Goal: Task Accomplishment & Management: Manage account settings

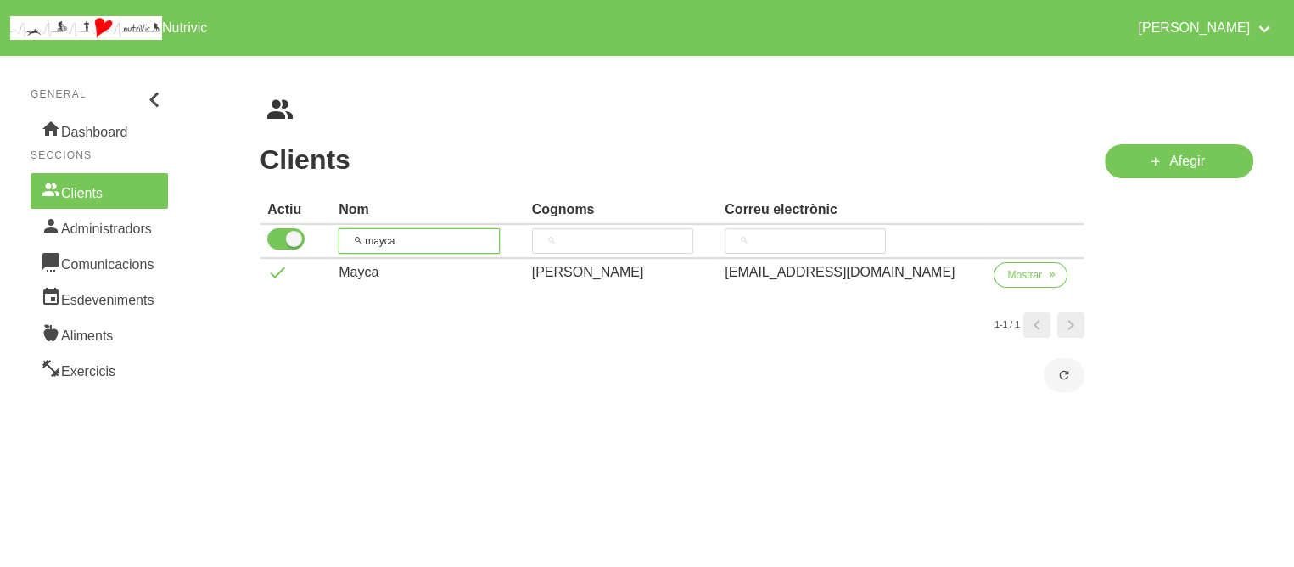
click at [404, 250] on input "mayca" at bounding box center [419, 240] width 161 height 25
type input "m"
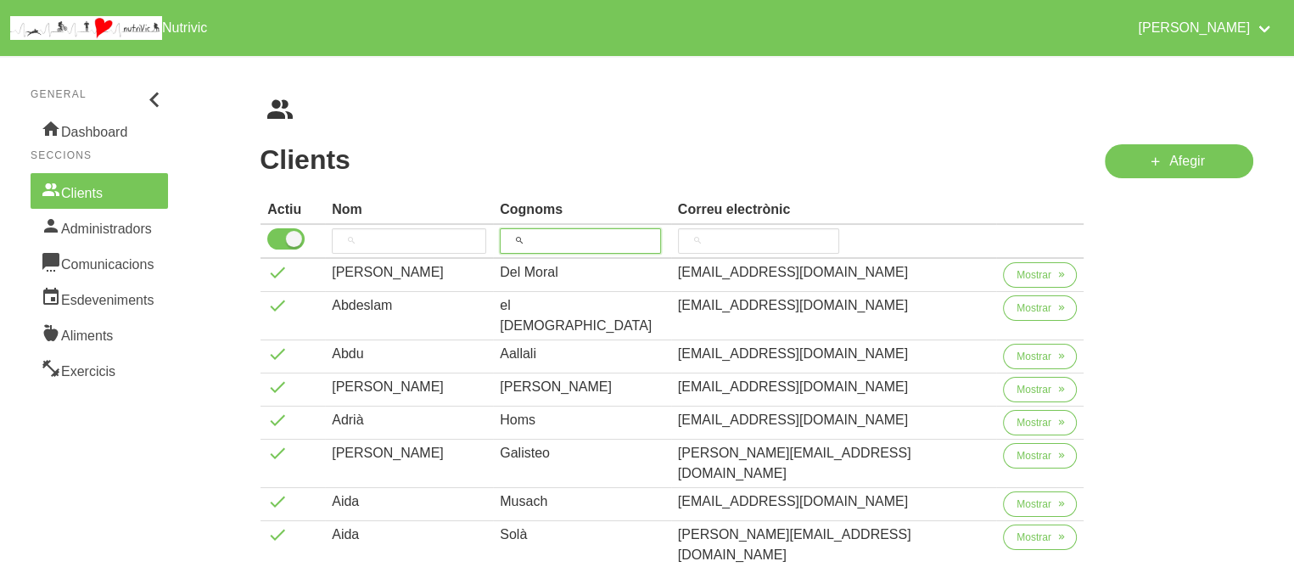
click at [622, 237] on input "search" at bounding box center [580, 240] width 161 height 25
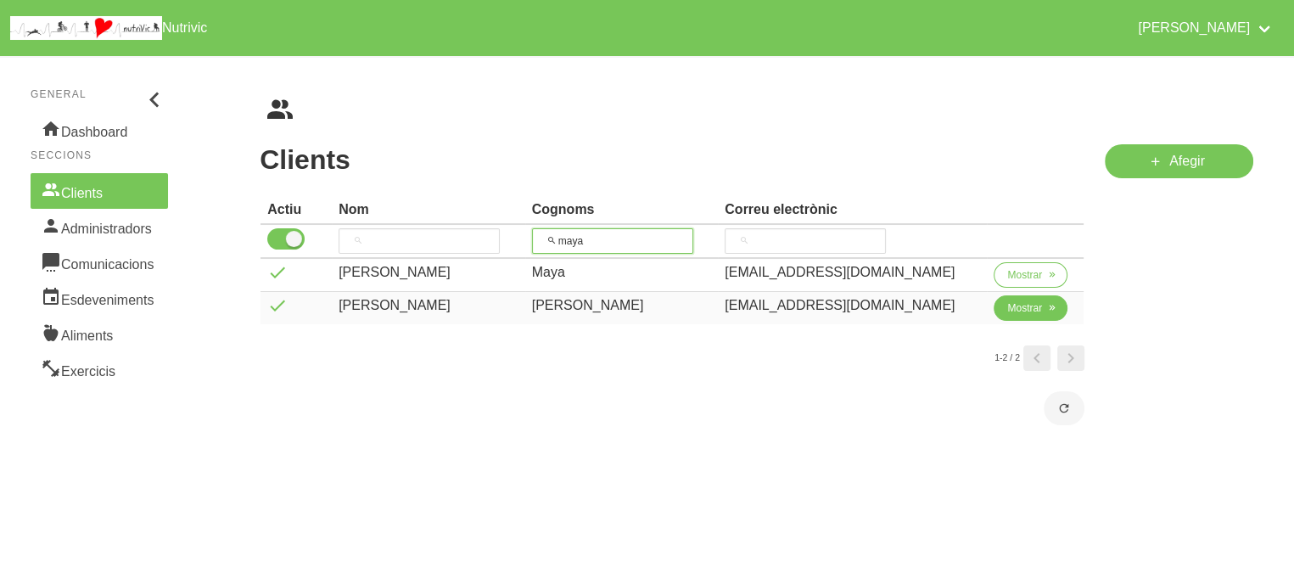
type input "maya"
click at [1028, 313] on span "Mostrar" at bounding box center [1024, 307] width 35 height 15
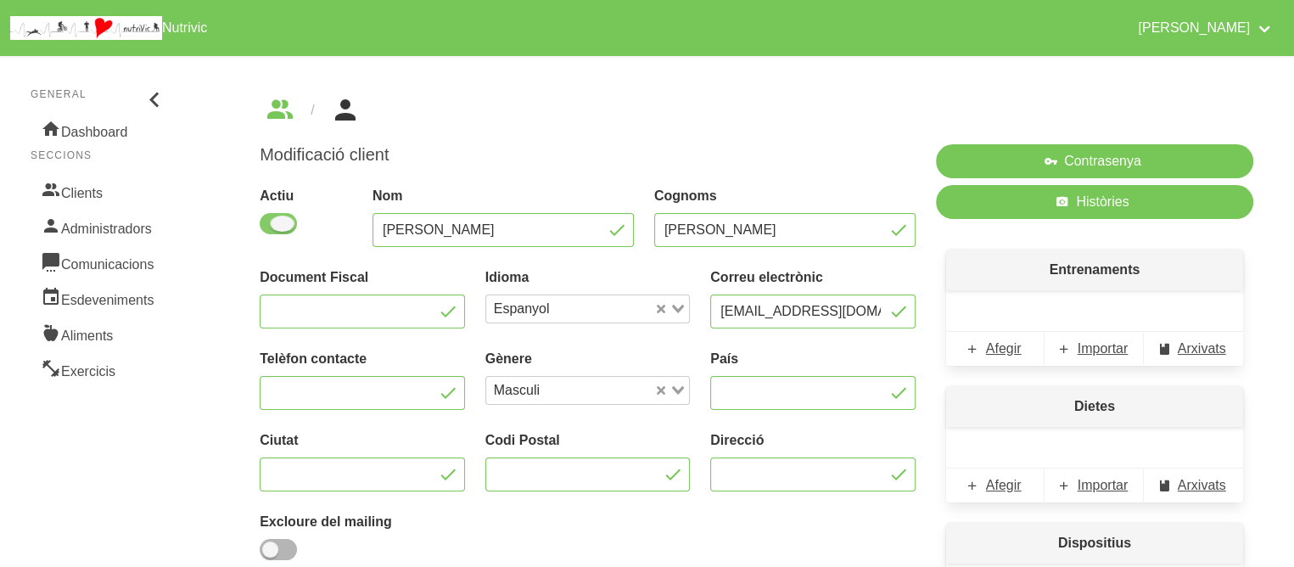
click at [288, 215] on span at bounding box center [278, 223] width 37 height 21
click at [271, 218] on input "checkbox" at bounding box center [265, 223] width 11 height 11
checkbox input "false"
click at [506, 139] on div "Modificació client Actiu Nom [PERSON_NAME] Cognoms [PERSON_NAME] Document Fisca…" at bounding box center [587, 401] width 676 height 535
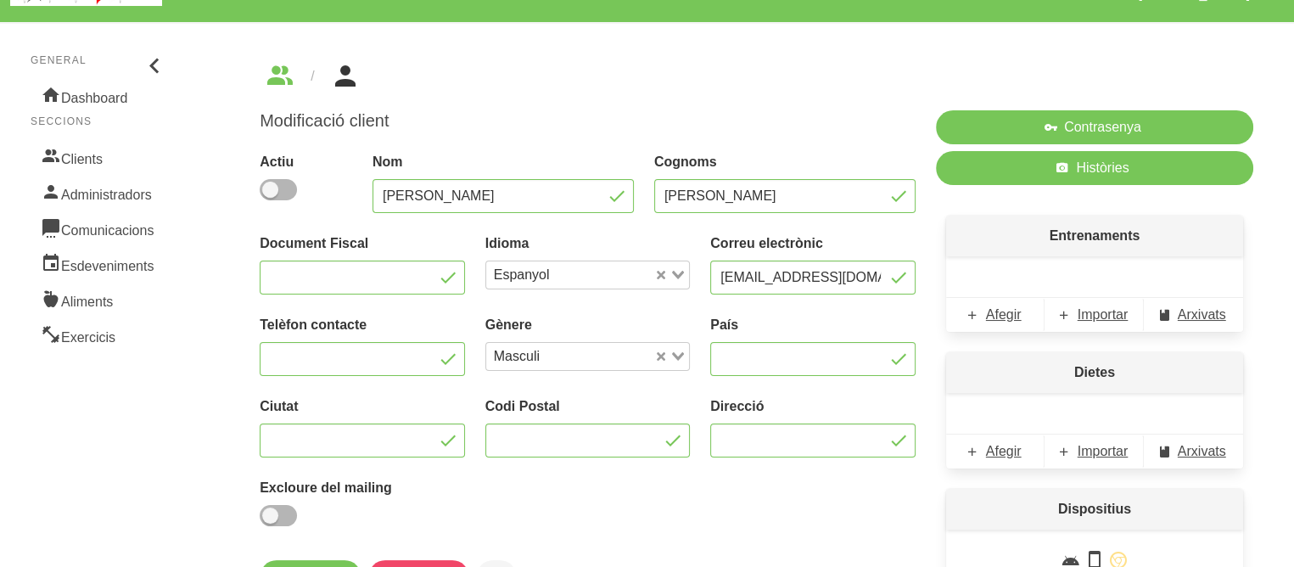
scroll to position [68, 0]
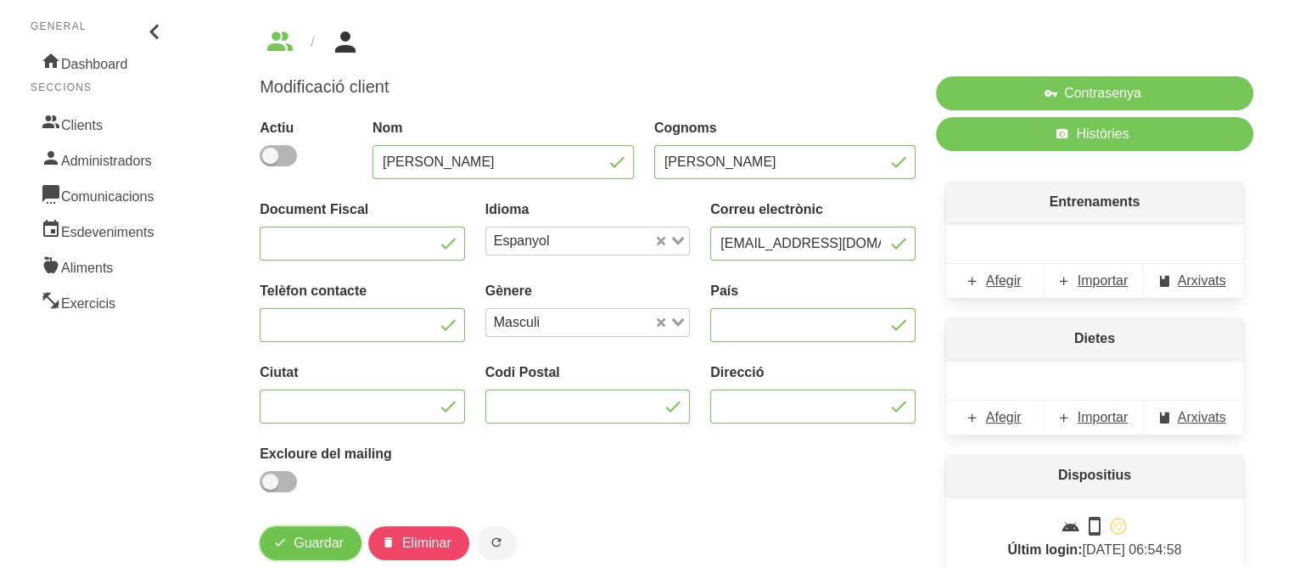
click at [322, 545] on span "Guardar" at bounding box center [319, 543] width 50 height 20
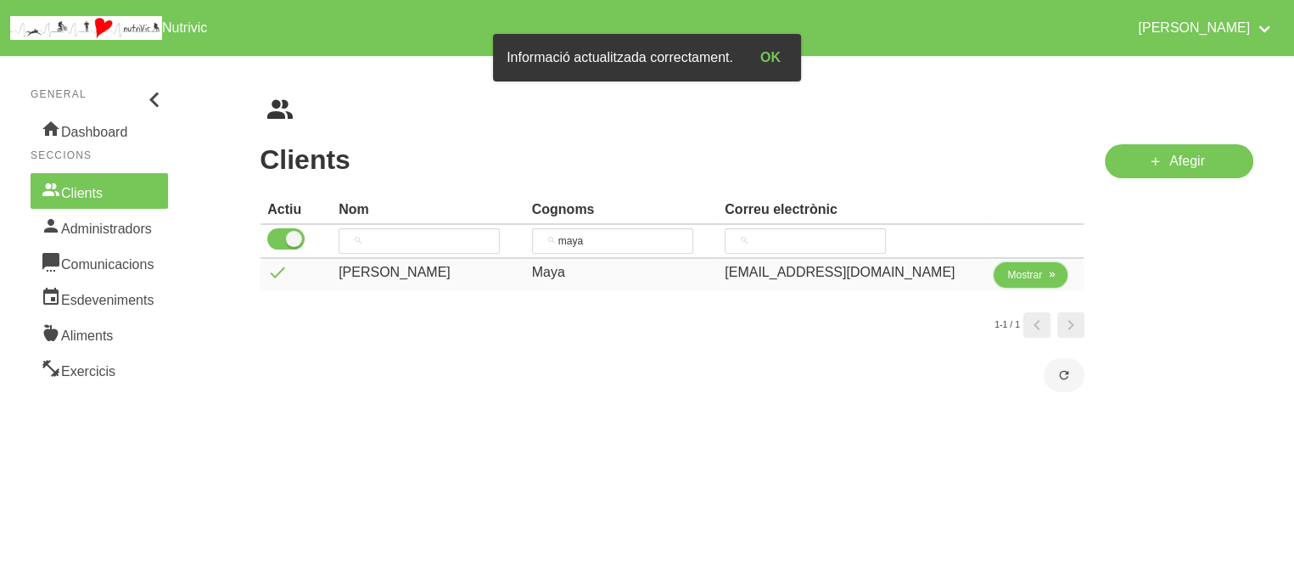
click at [1021, 271] on span "Mostrar" at bounding box center [1024, 274] width 35 height 15
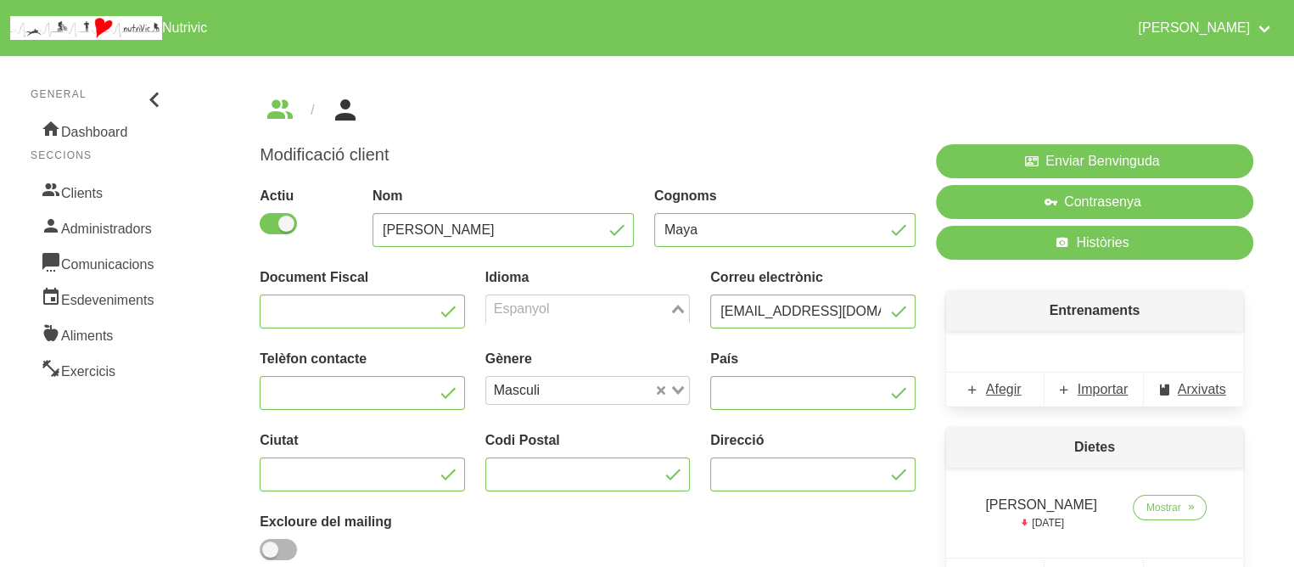
click at [680, 306] on icon "Search for option" at bounding box center [678, 309] width 12 height 8
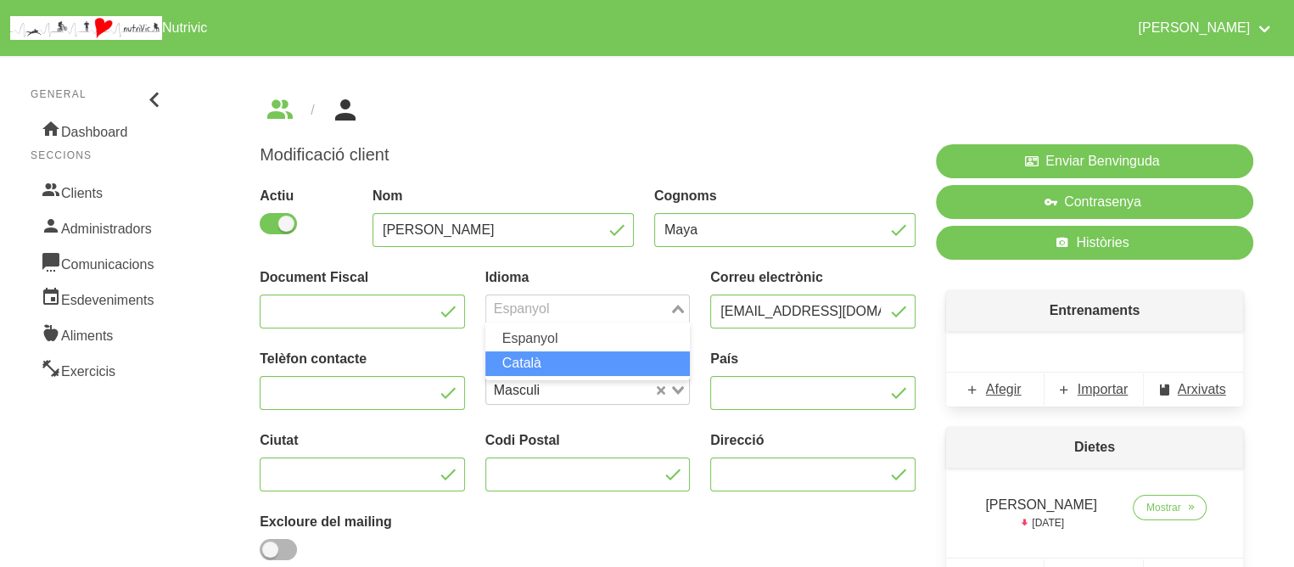
click at [635, 360] on li "Català" at bounding box center [587, 363] width 205 height 25
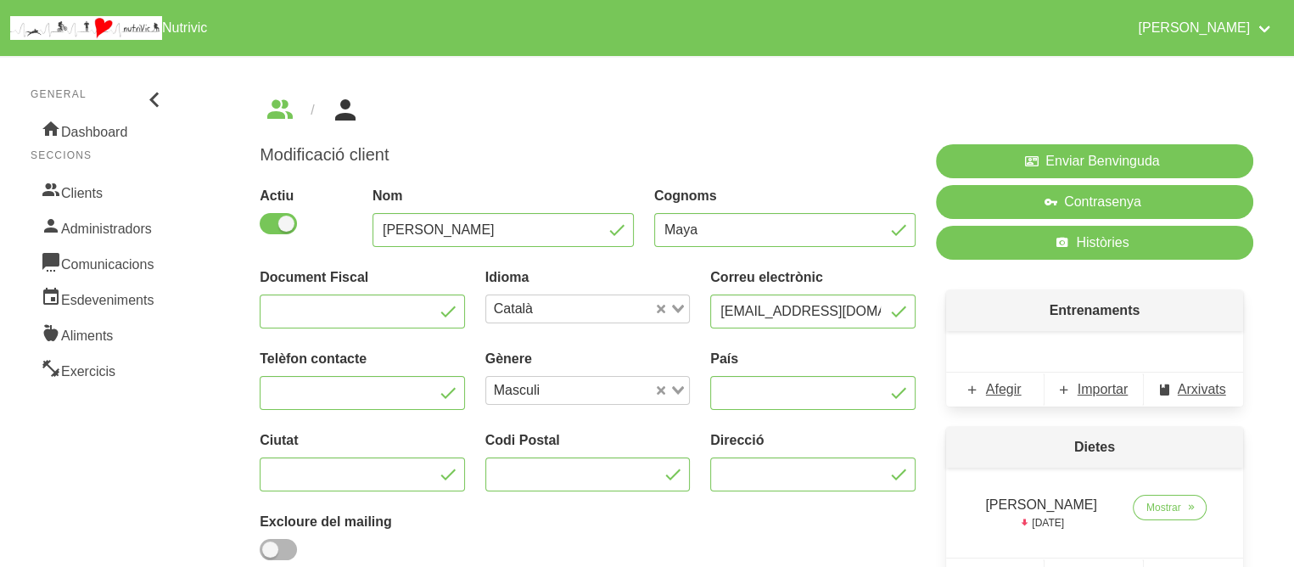
click at [222, 410] on div "Modificació client Actiu Nom [PERSON_NAME] Maya Document Fiscal Idioma Català L…" at bounding box center [756, 423] width 1075 height 734
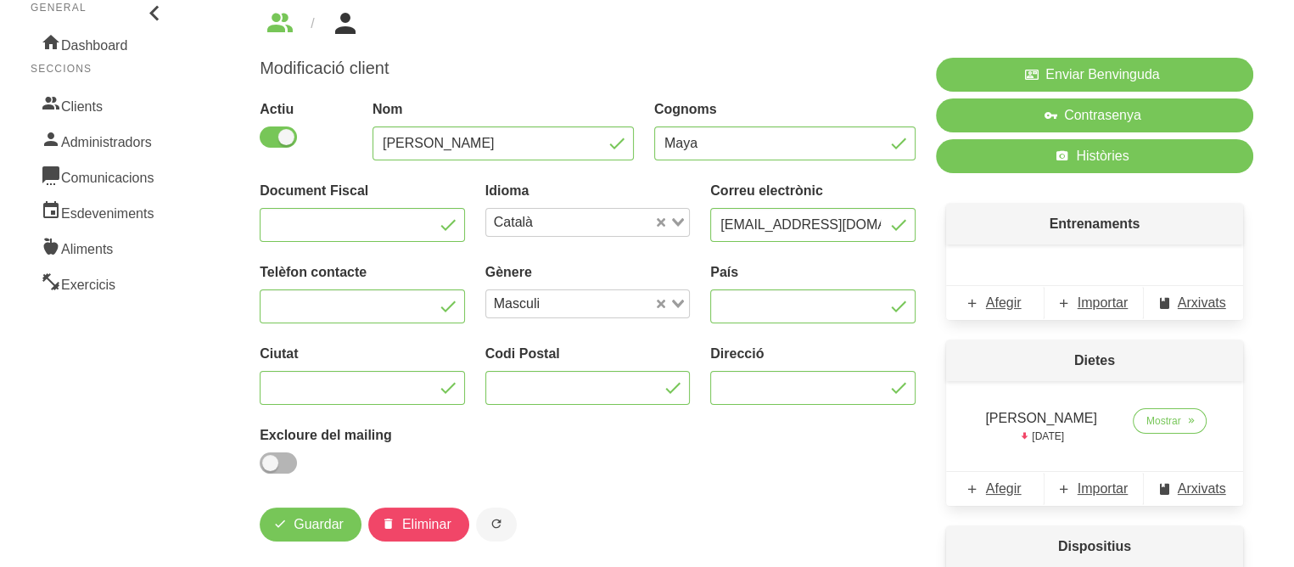
scroll to position [170, 0]
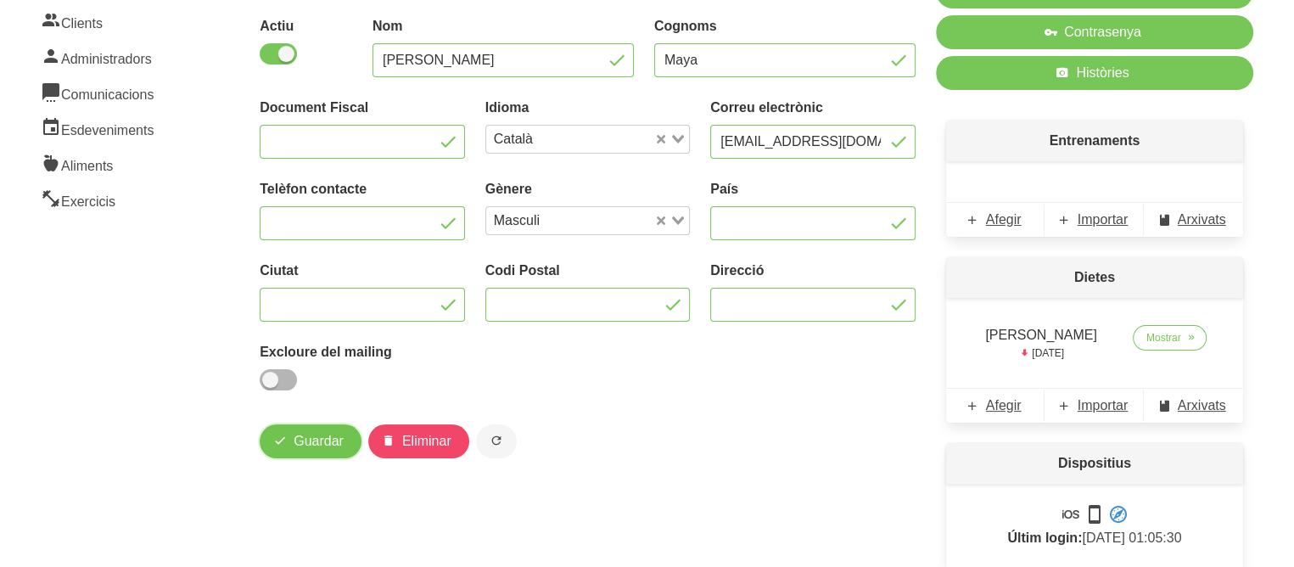
click at [288, 441] on span "button" at bounding box center [280, 441] width 20 height 20
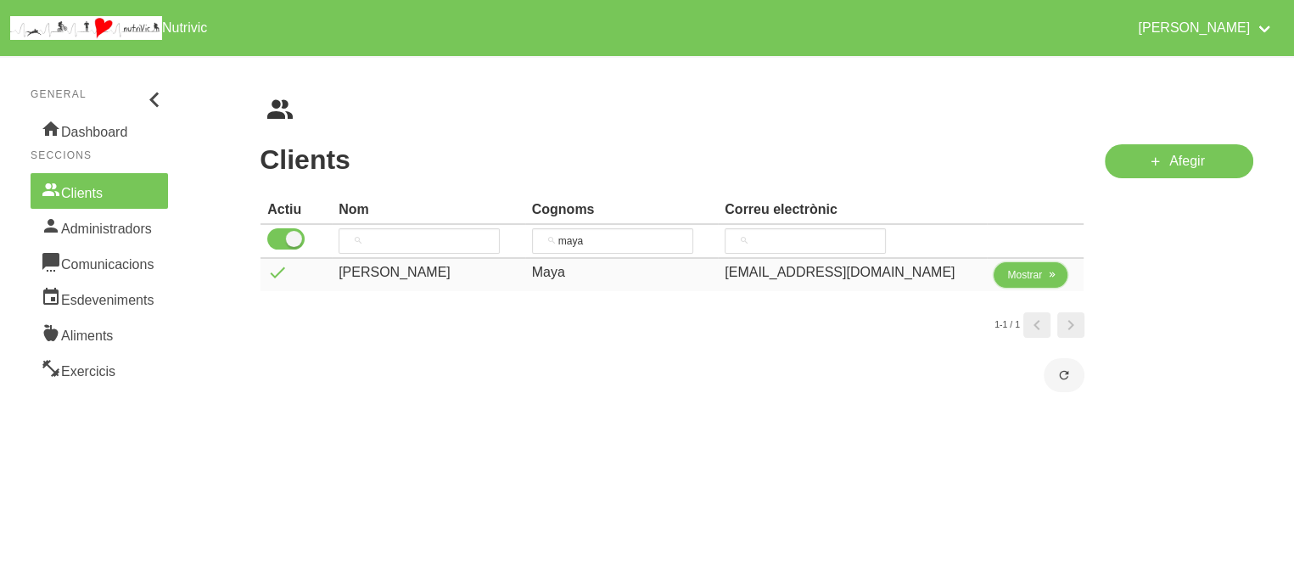
click at [1046, 282] on button "Mostrar" at bounding box center [1030, 274] width 74 height 25
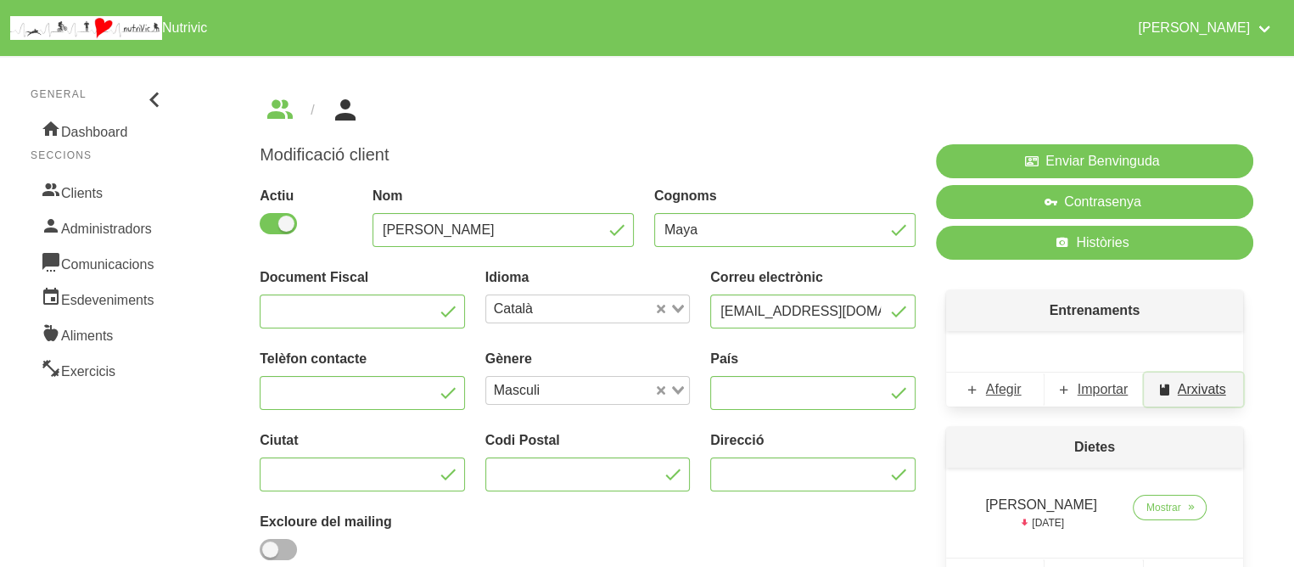
click at [1195, 392] on span "Arxivats" at bounding box center [1202, 389] width 48 height 20
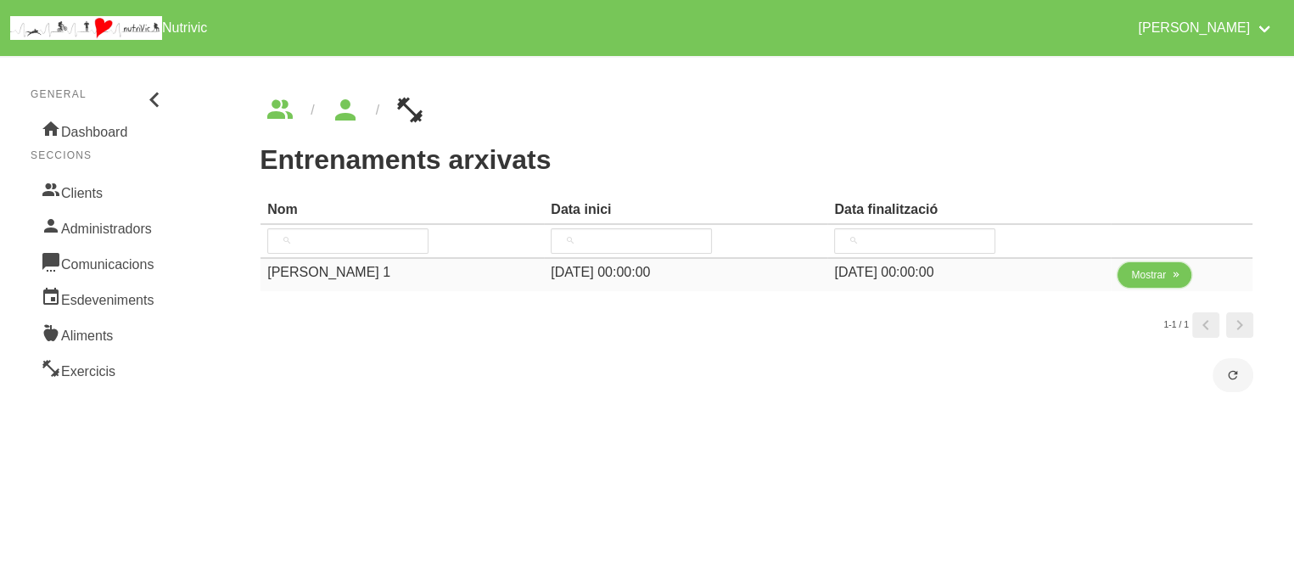
click at [1160, 271] on span "Mostrar" at bounding box center [1148, 274] width 35 height 15
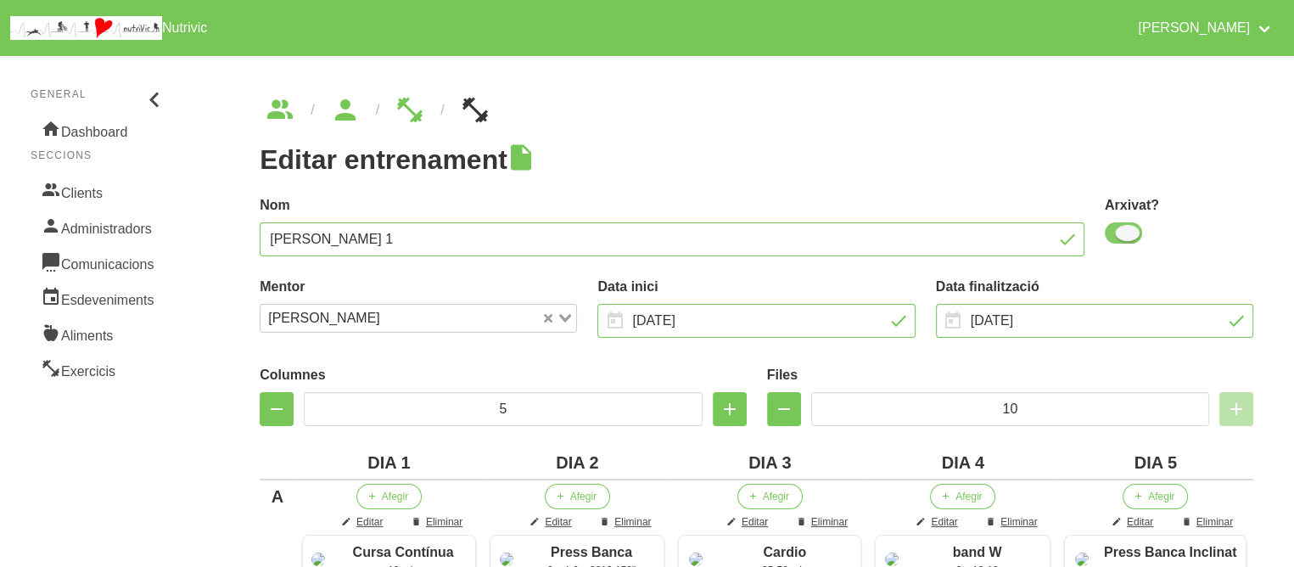
click at [1122, 233] on span at bounding box center [1123, 232] width 37 height 21
click at [1116, 233] on input "checkbox" at bounding box center [1110, 232] width 11 height 11
checkbox input "false"
click at [1089, 327] on input "[DATE]" at bounding box center [1094, 321] width 317 height 34
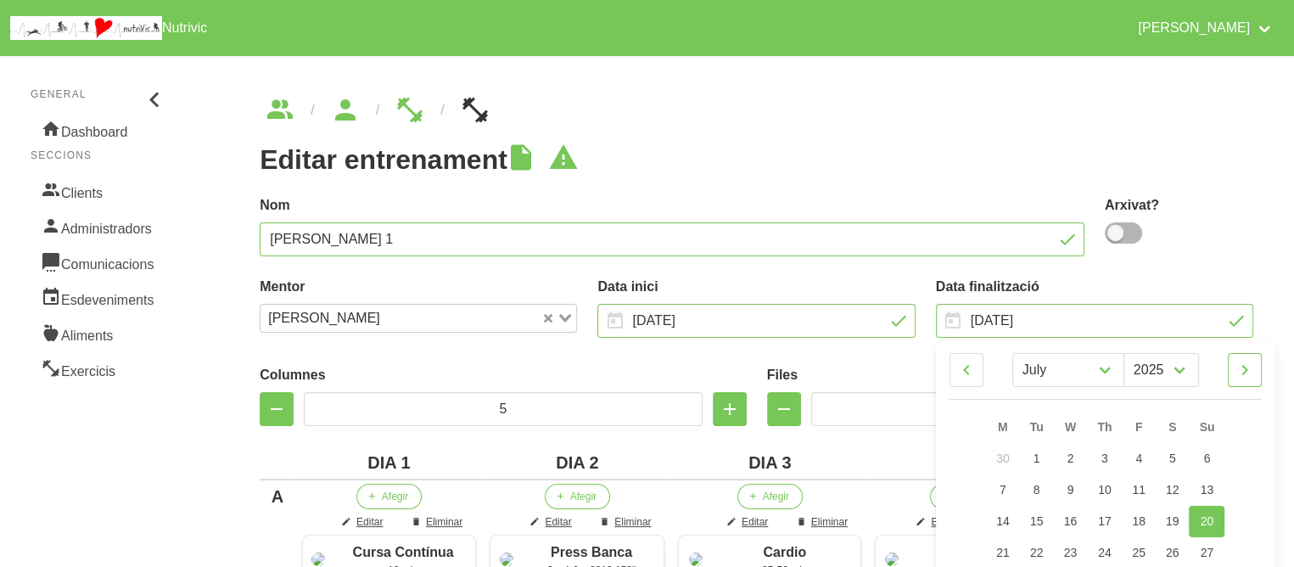
click at [1256, 372] on link at bounding box center [1245, 370] width 34 height 34
select select "9"
click at [1218, 556] on link "26" at bounding box center [1207, 552] width 36 height 31
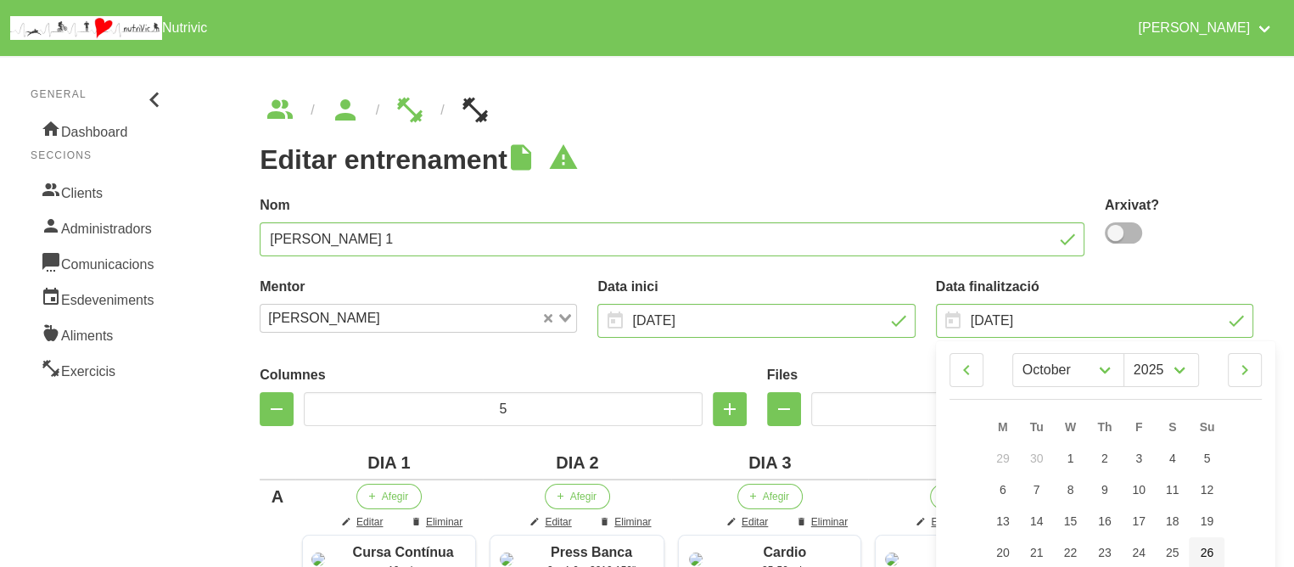
type input "[DATE]"
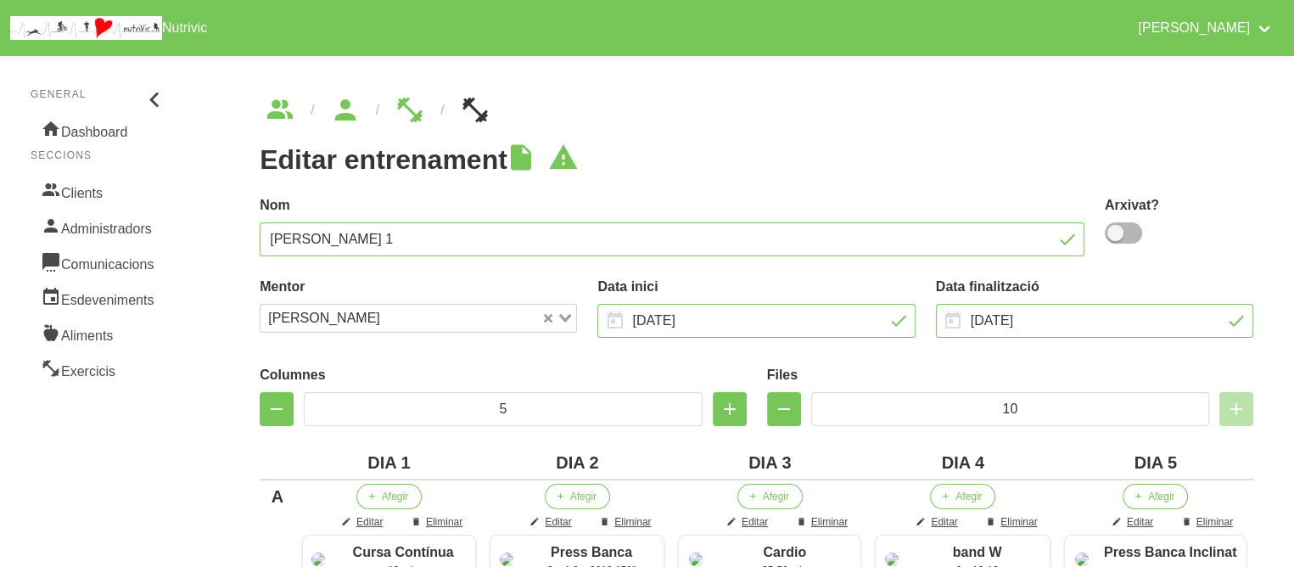
click at [912, 162] on h1 "Editar entrenament" at bounding box center [756, 159] width 993 height 31
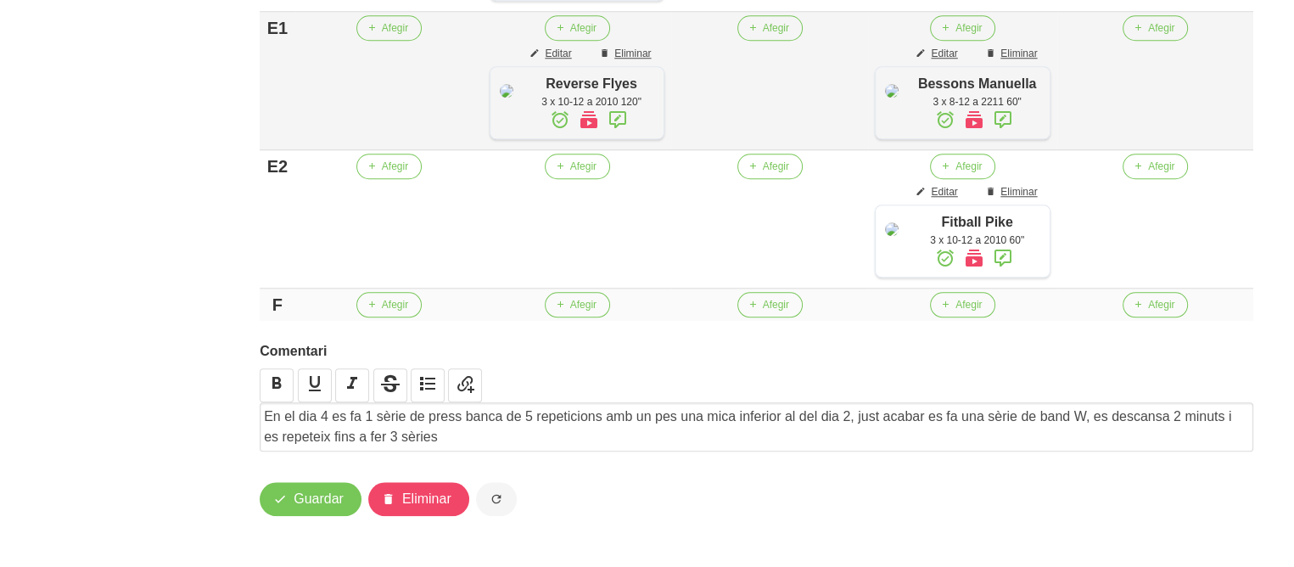
scroll to position [1770, 0]
click at [325, 489] on span "Guardar" at bounding box center [319, 499] width 50 height 20
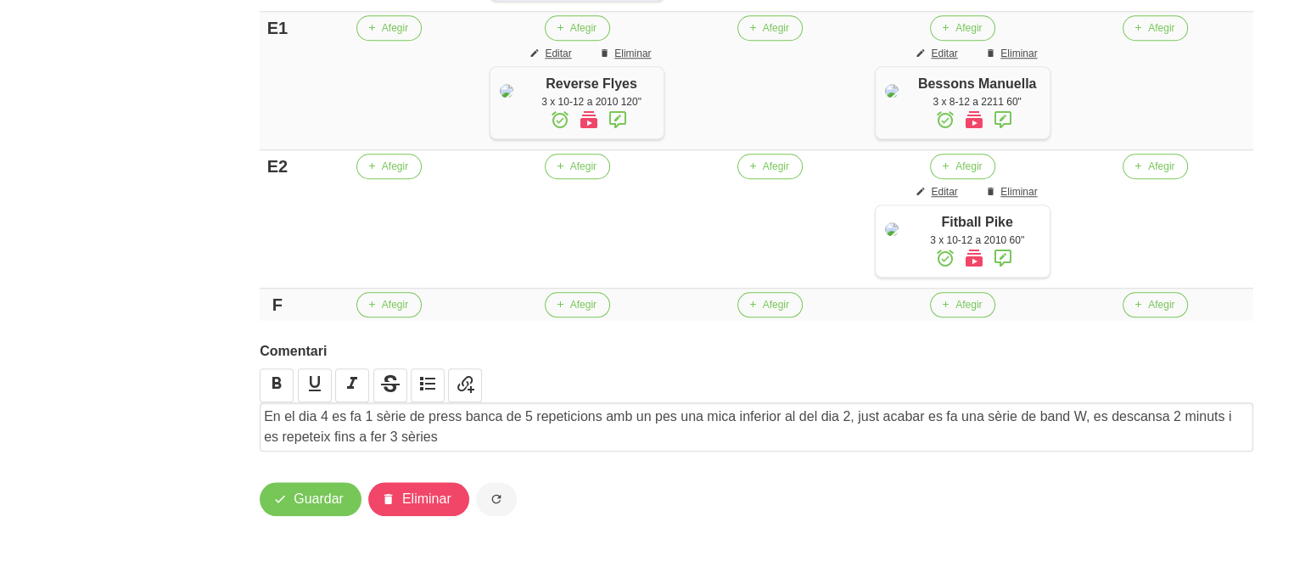
click at [299, 490] on span "Guardar" at bounding box center [319, 499] width 50 height 20
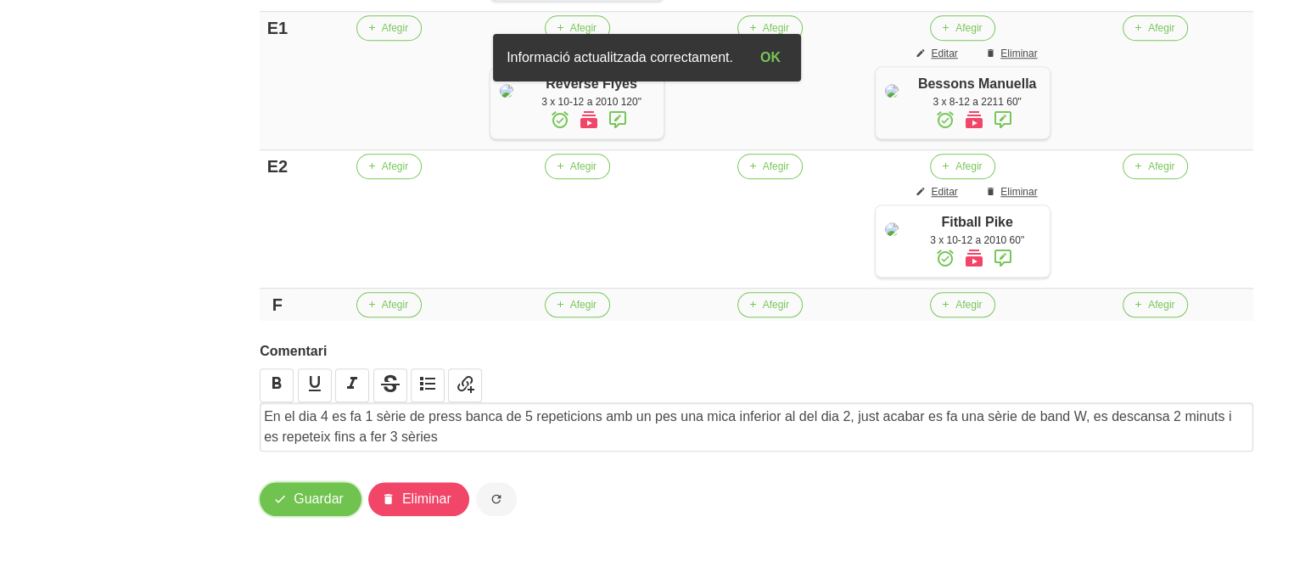
scroll to position [0, 0]
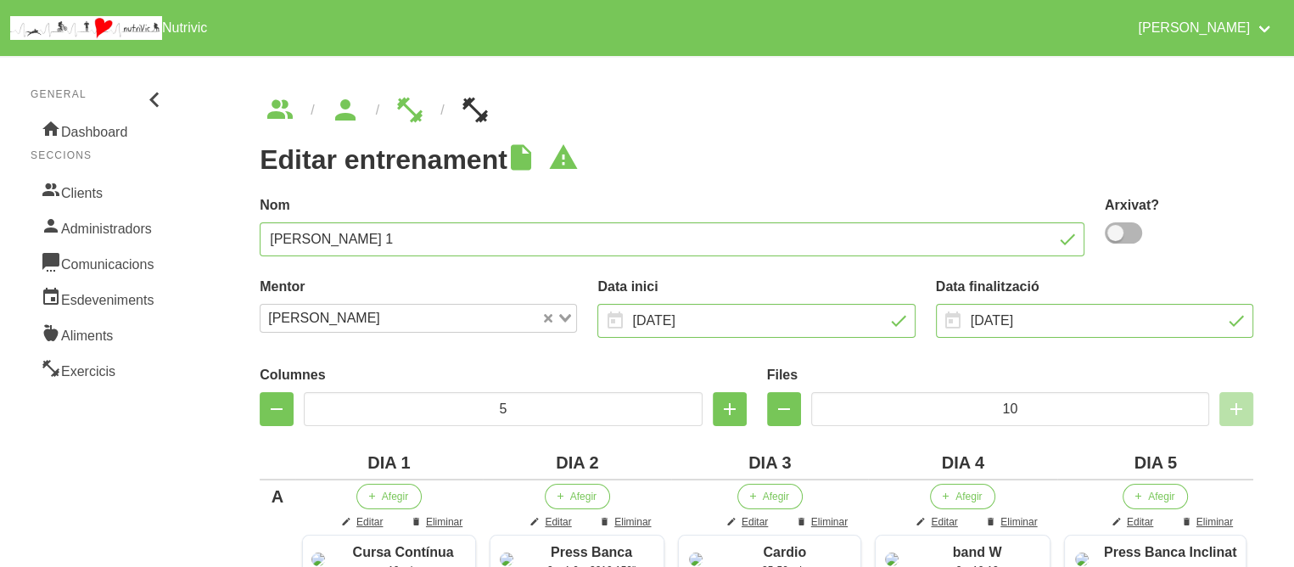
click at [592, 373] on label "Columnes" at bounding box center [503, 375] width 486 height 20
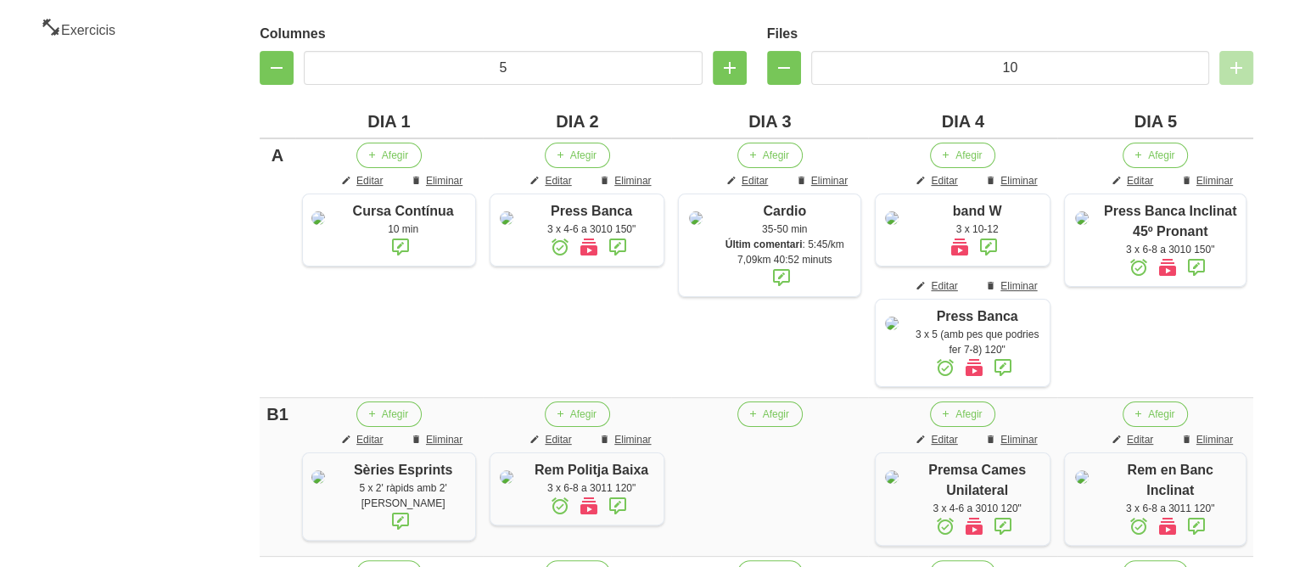
scroll to position [339, 0]
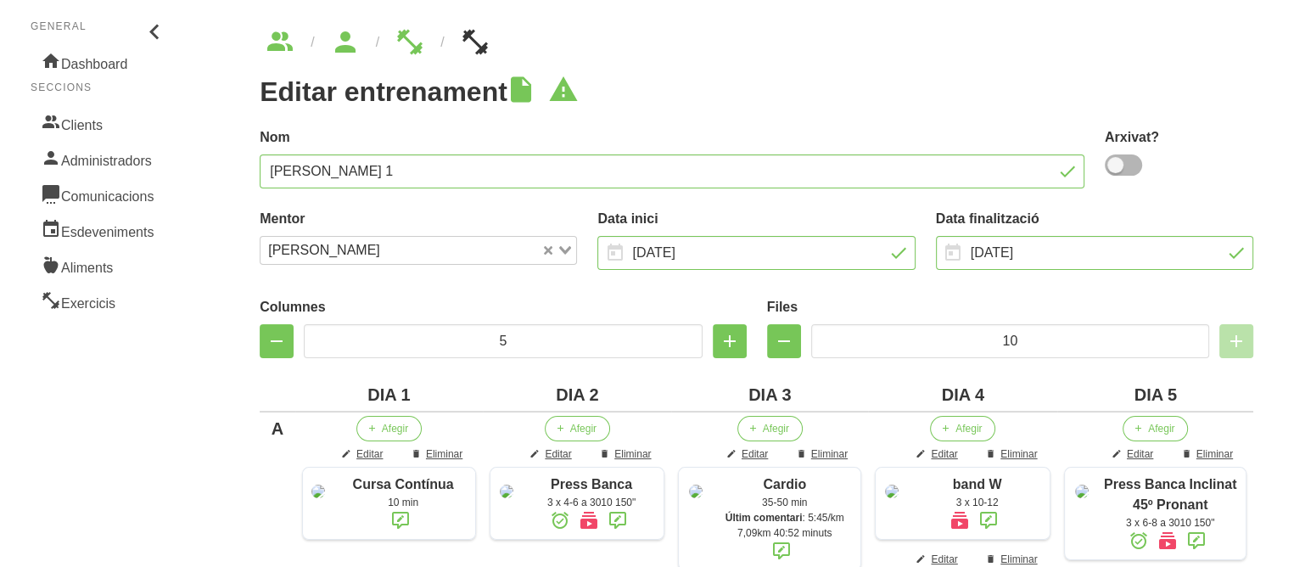
scroll to position [0, 0]
